Goal: Information Seeking & Learning: Learn about a topic

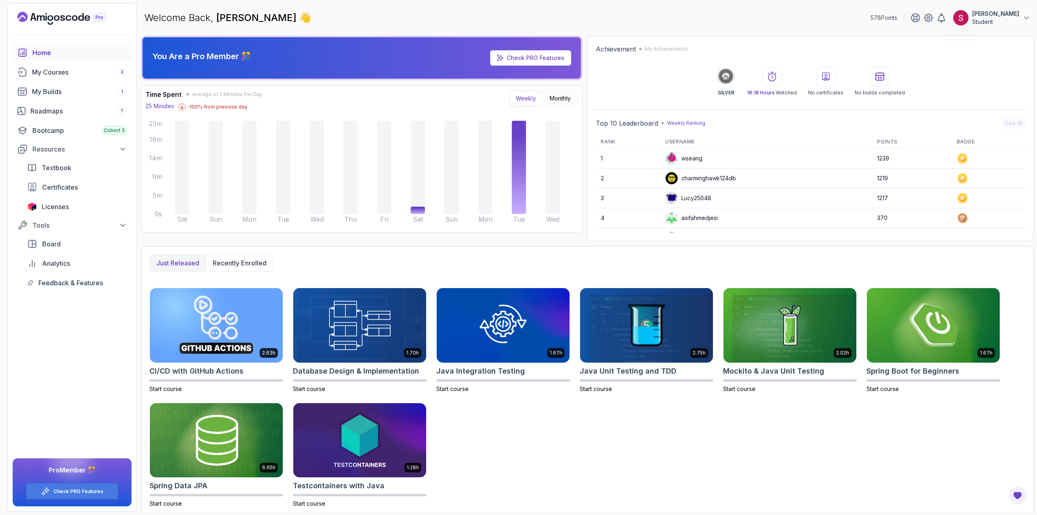
scroll to position [4, 0]
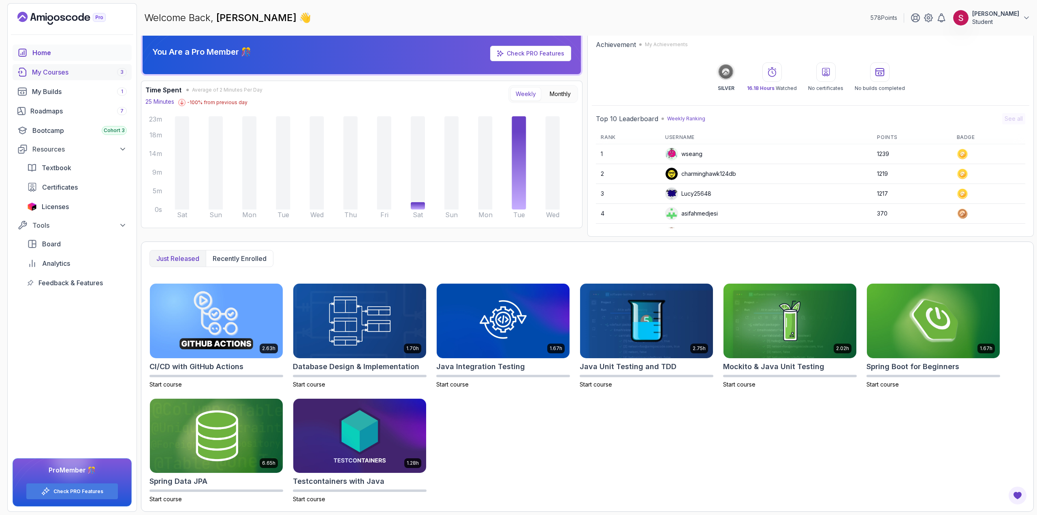
click at [64, 72] on div "My Courses 3" at bounding box center [79, 72] width 95 height 10
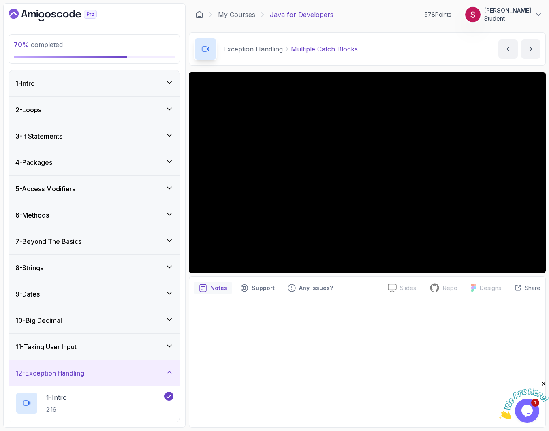
click at [92, 215] on div "6 - Methods" at bounding box center [94, 215] width 158 height 10
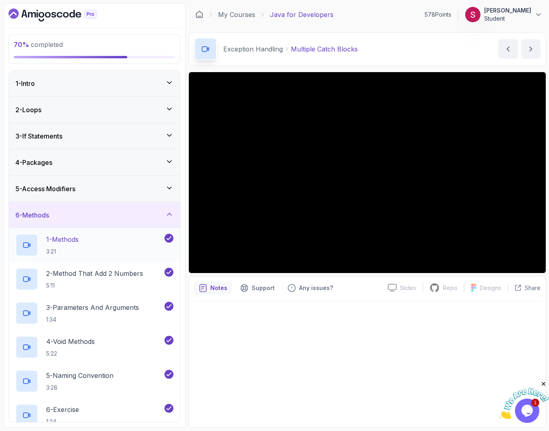
click at [102, 242] on div "1 - Methods 3:21" at bounding box center [88, 245] width 147 height 23
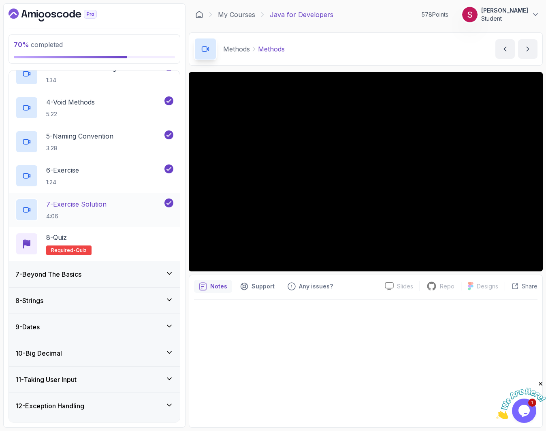
scroll to position [243, 0]
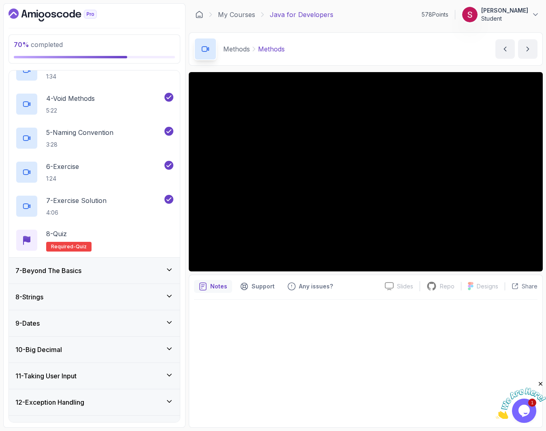
click at [91, 274] on div "7 - Beyond The Basics" at bounding box center [94, 271] width 158 height 10
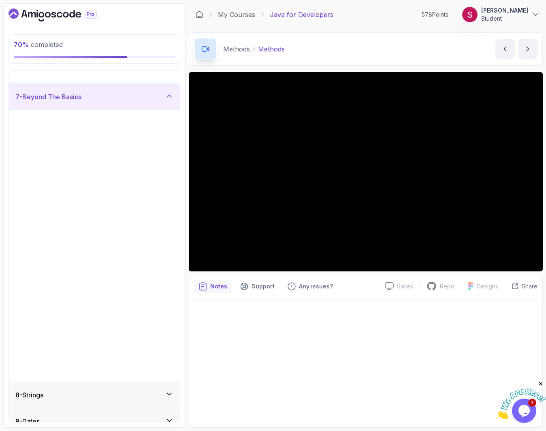
scroll to position [149, 0]
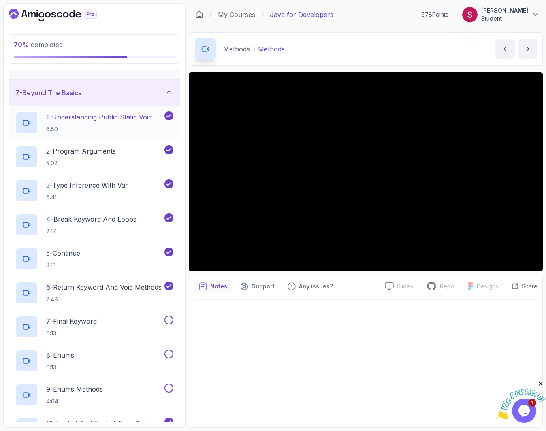
click at [94, 124] on h2 "1 - Understanding Public Static Void Main 6:50" at bounding box center [104, 122] width 117 height 21
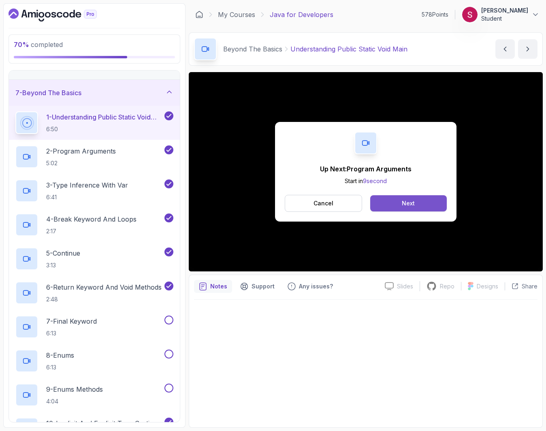
click at [425, 202] on button "Next" at bounding box center [408, 203] width 77 height 16
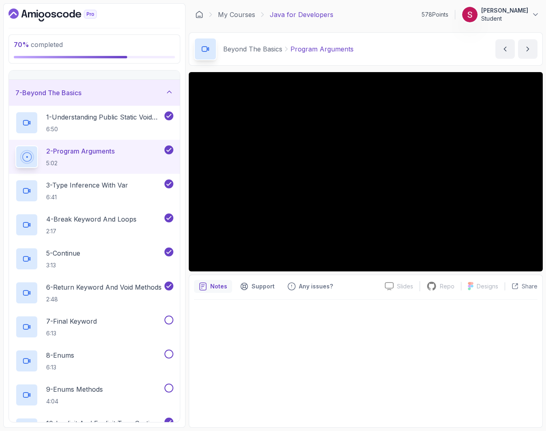
drag, startPoint x: 477, startPoint y: 151, endPoint x: 482, endPoint y: 146, distance: 6.6
click at [476, 151] on div at bounding box center [366, 171] width 354 height 199
click at [282, 190] on div at bounding box center [366, 171] width 354 height 199
click at [112, 153] on p "2 - Program Arguments" at bounding box center [80, 151] width 68 height 10
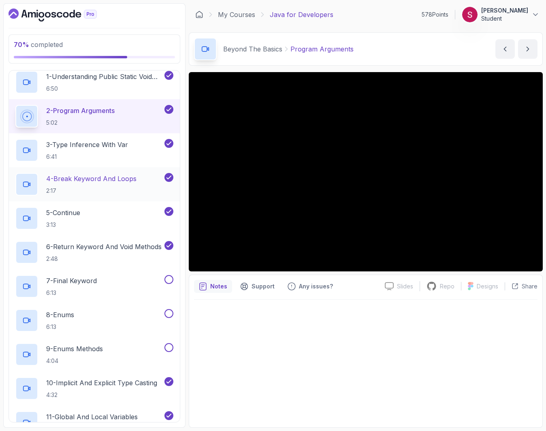
scroll to position [149, 0]
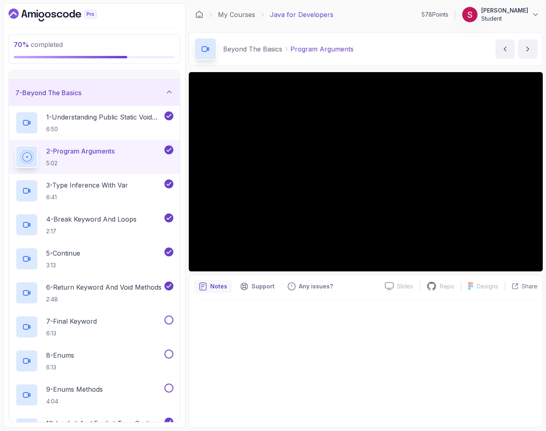
click at [100, 163] on p "5:02" at bounding box center [80, 163] width 68 height 8
click at [388, 167] on div at bounding box center [366, 171] width 354 height 199
click at [83, 196] on p "6:41" at bounding box center [87, 197] width 82 height 8
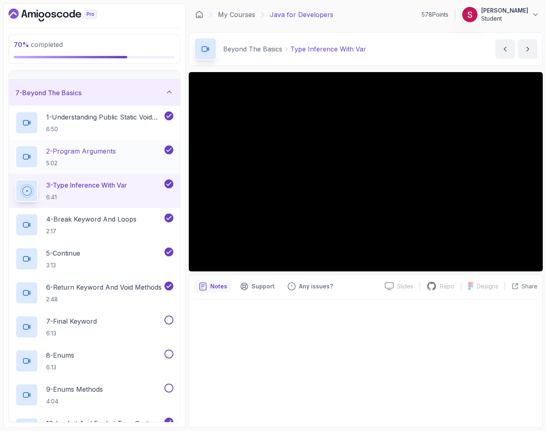
click at [93, 147] on p "2 - Program Arguments" at bounding box center [81, 151] width 70 height 10
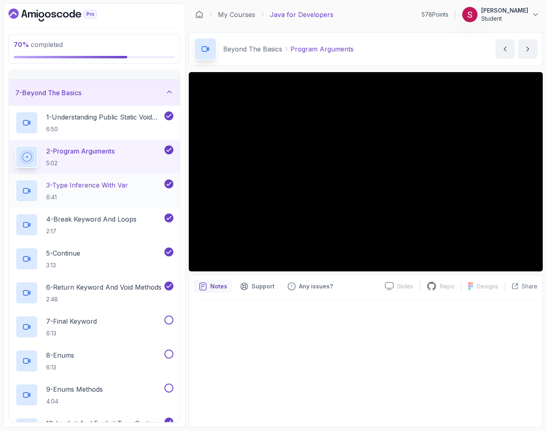
click at [110, 196] on p "6:41" at bounding box center [87, 197] width 82 height 8
